Goal: Ask a question

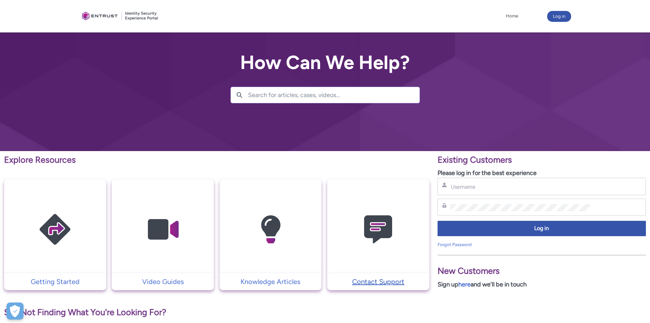
click at [384, 285] on p "Contact Support" at bounding box center [378, 281] width 95 height 10
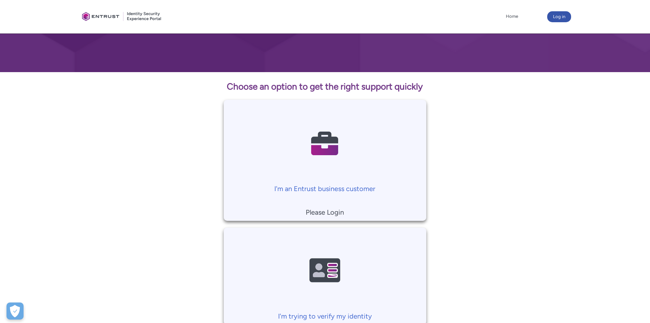
scroll to position [147, 0]
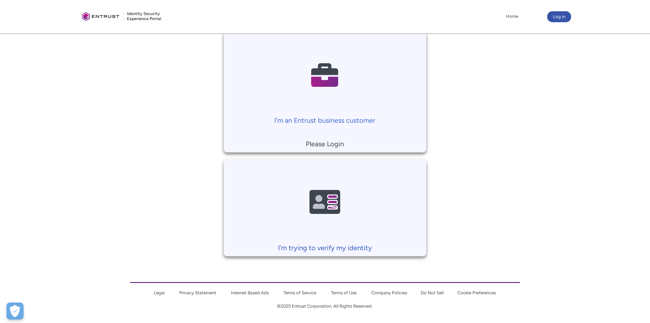
click at [333, 245] on p "I'm trying to verify my identity" at bounding box center [325, 248] width 196 height 10
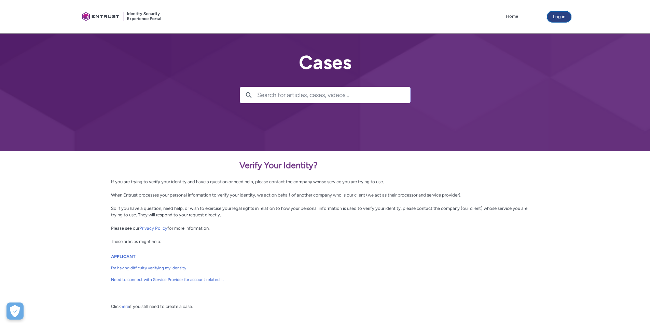
click at [564, 17] on button "Log in" at bounding box center [559, 16] width 24 height 11
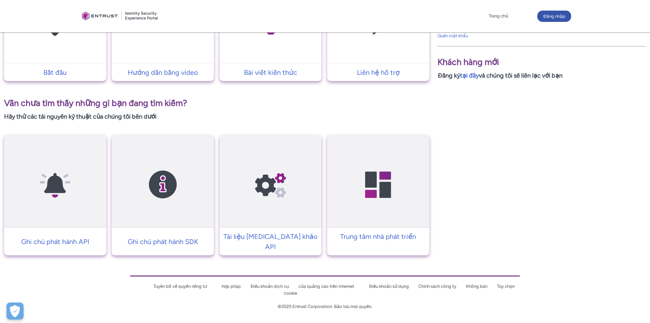
scroll to position [317, 0]
